Goal: Task Accomplishment & Management: Manage account settings

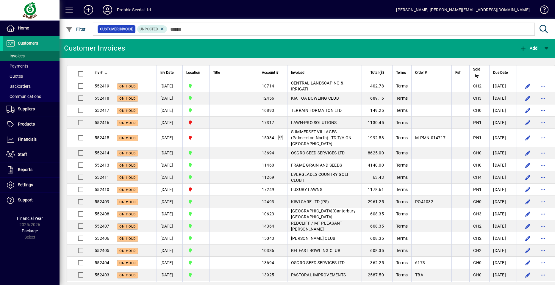
scroll to position [535, 0]
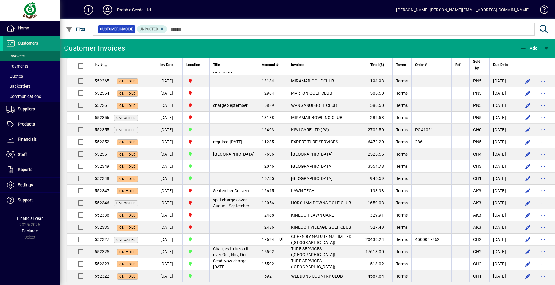
click at [43, 43] on span at bounding box center [31, 43] width 56 height 14
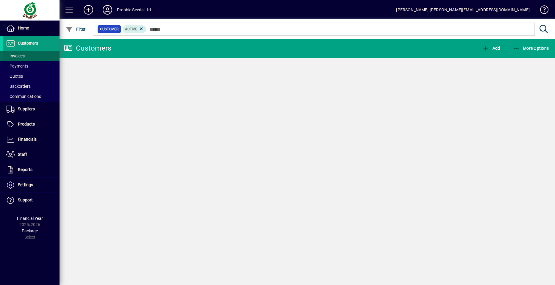
click at [41, 54] on span at bounding box center [31, 56] width 56 height 14
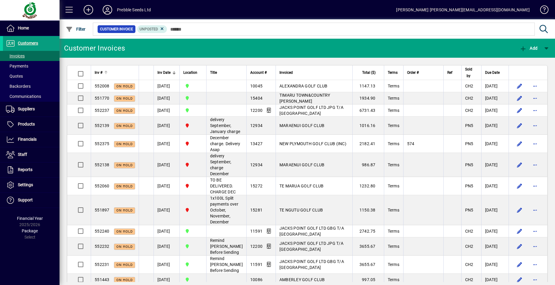
click at [102, 72] on span "Inv #" at bounding box center [99, 72] width 8 height 7
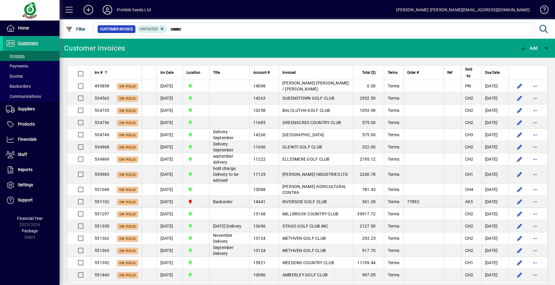
click at [102, 72] on span "Inv #" at bounding box center [99, 72] width 8 height 7
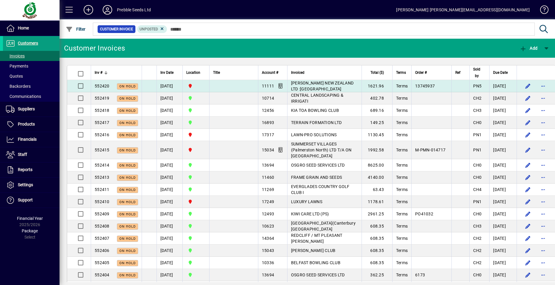
click at [221, 87] on td at bounding box center [233, 86] width 49 height 12
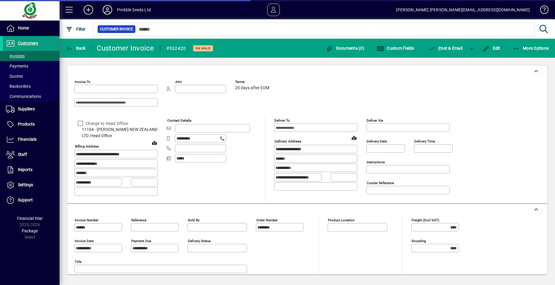
type input "**********"
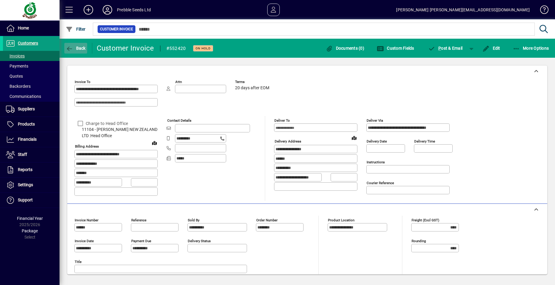
click at [76, 48] on span "Back" at bounding box center [76, 48] width 20 height 5
